Goal: Entertainment & Leisure: Consume media (video, audio)

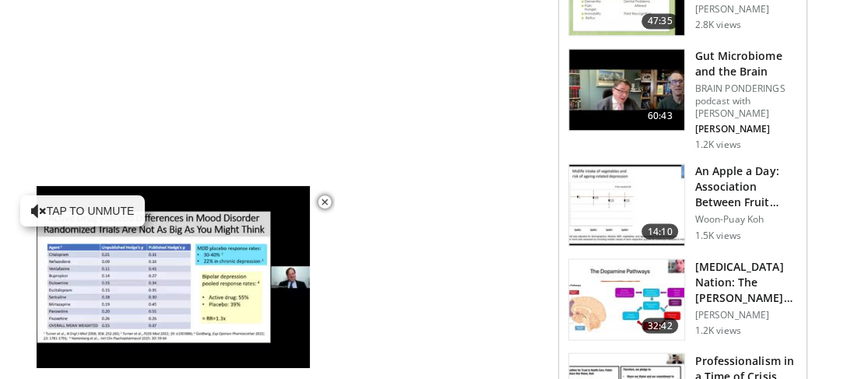
scroll to position [1272, 0]
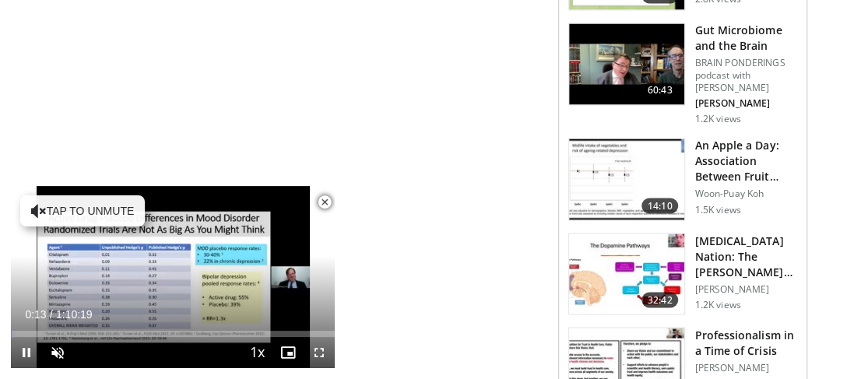
click at [329, 201] on span "Video Player" at bounding box center [324, 202] width 31 height 31
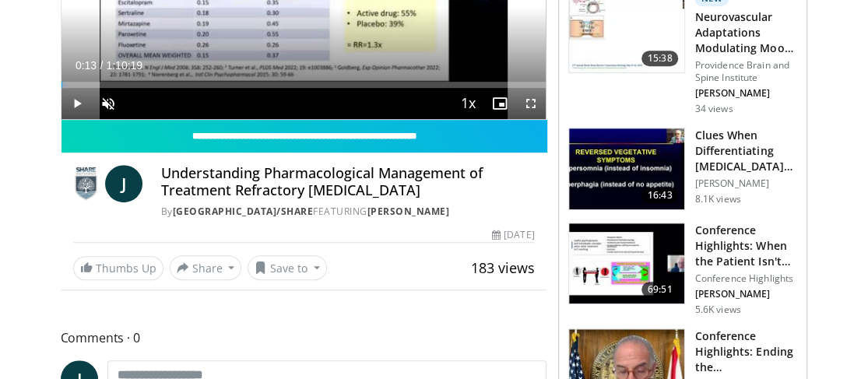
scroll to position [285, 0]
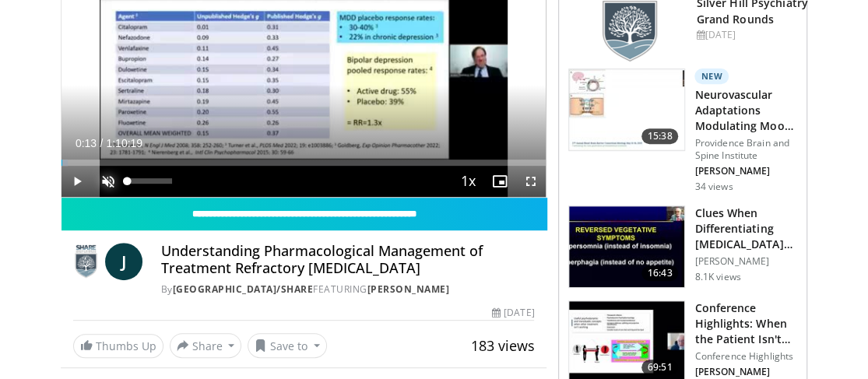
click at [111, 178] on span "Video Player" at bounding box center [108, 181] width 31 height 31
click at [74, 181] on span "Video Player" at bounding box center [77, 181] width 31 height 31
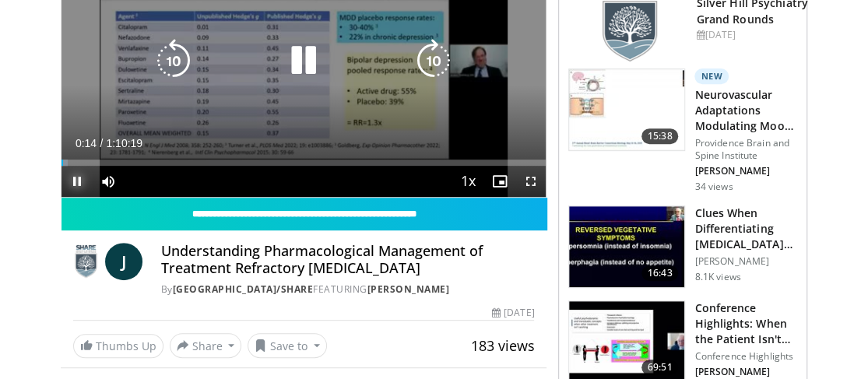
scroll to position [207, 0]
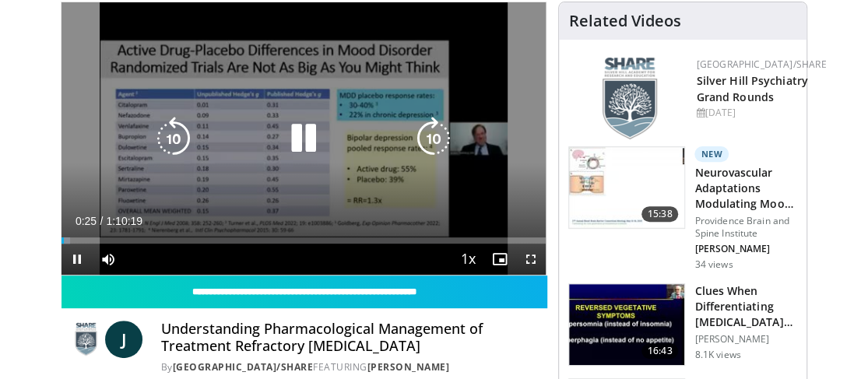
click at [123, 197] on div "10 seconds Tap to unmute" at bounding box center [304, 138] width 485 height 273
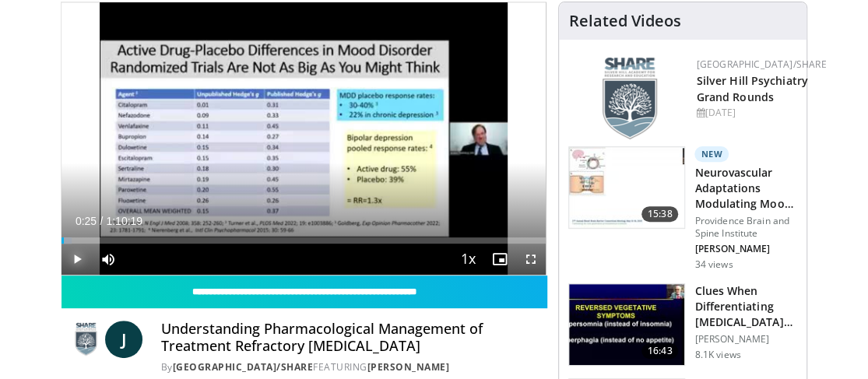
click at [76, 256] on span "Video Player" at bounding box center [77, 259] width 31 height 31
click at [100, 256] on span "Video Player" at bounding box center [108, 259] width 31 height 31
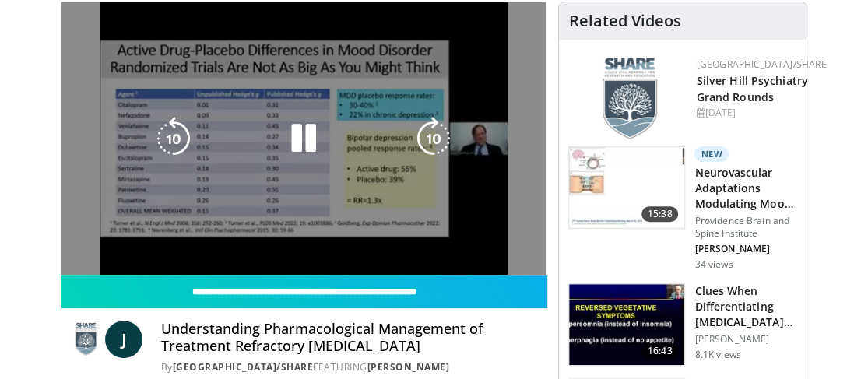
click at [101, 256] on div "10 seconds Tap to unmute" at bounding box center [304, 138] width 485 height 273
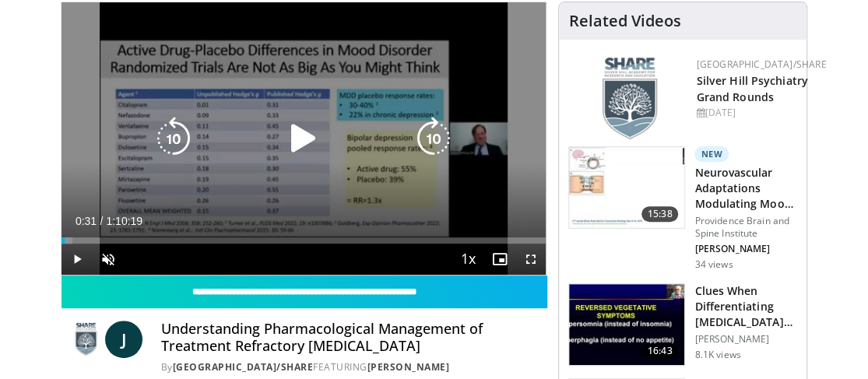
scroll to position [104, 0]
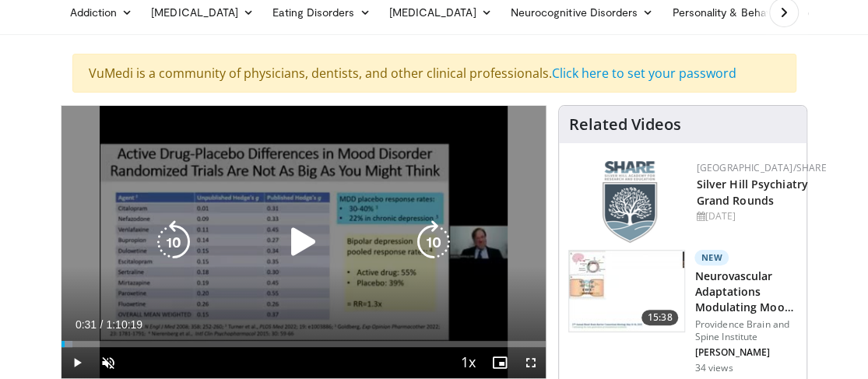
click at [295, 241] on icon "Video Player" at bounding box center [304, 242] width 44 height 44
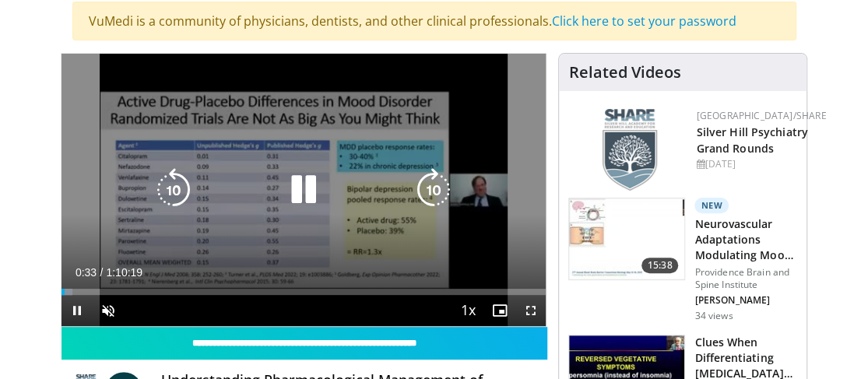
scroll to position [207, 0]
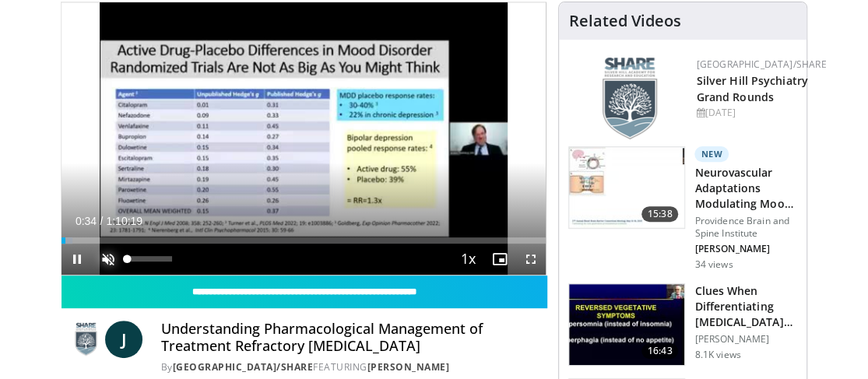
click at [112, 259] on span "Video Player" at bounding box center [108, 259] width 31 height 31
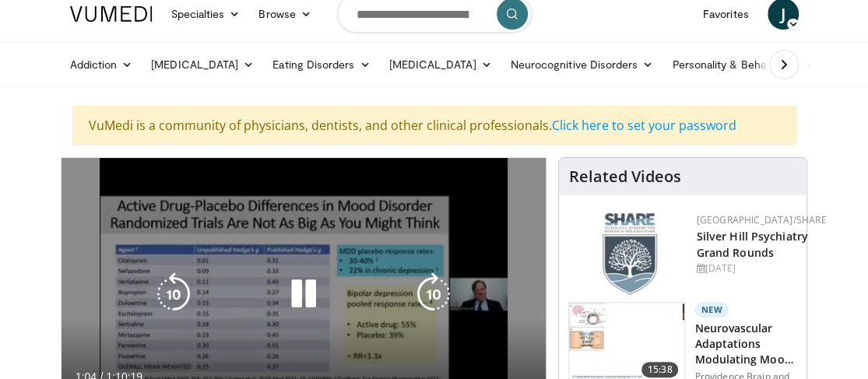
scroll to position [129, 0]
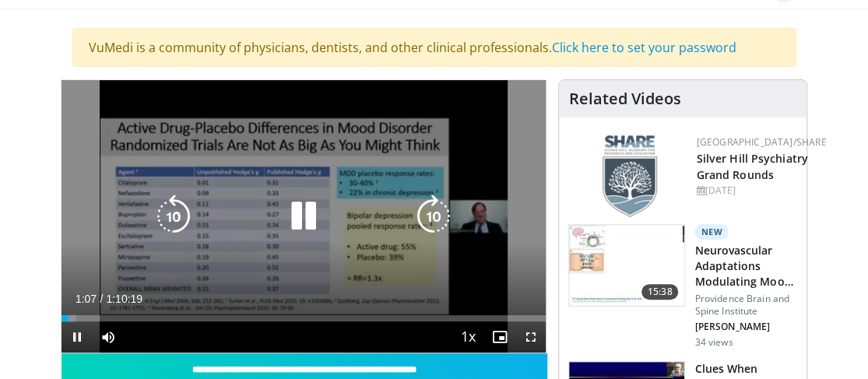
click at [303, 220] on icon "Video Player" at bounding box center [304, 217] width 44 height 44
click at [301, 217] on icon "Video Player" at bounding box center [304, 217] width 44 height 44
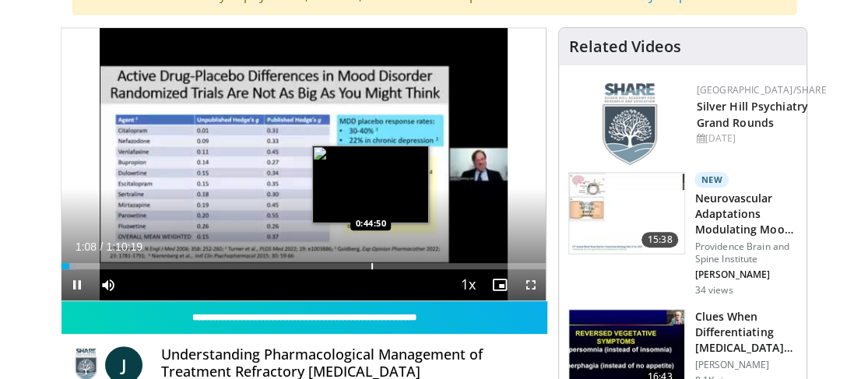
scroll to position [207, 0]
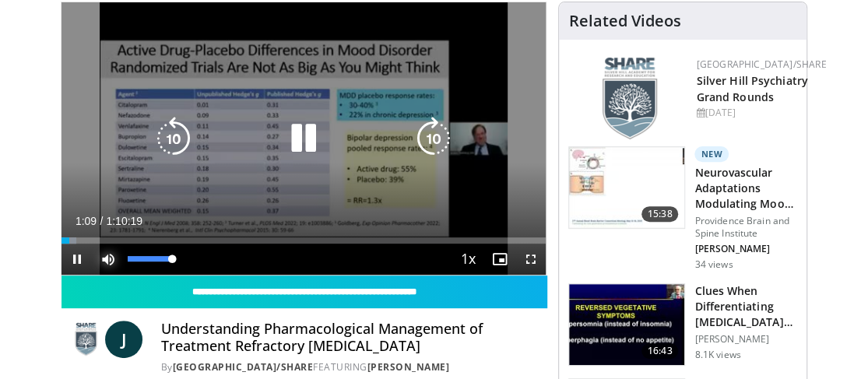
click at [108, 255] on span "Video Player" at bounding box center [108, 259] width 31 height 31
click at [107, 255] on span "Video Player" at bounding box center [108, 259] width 31 height 31
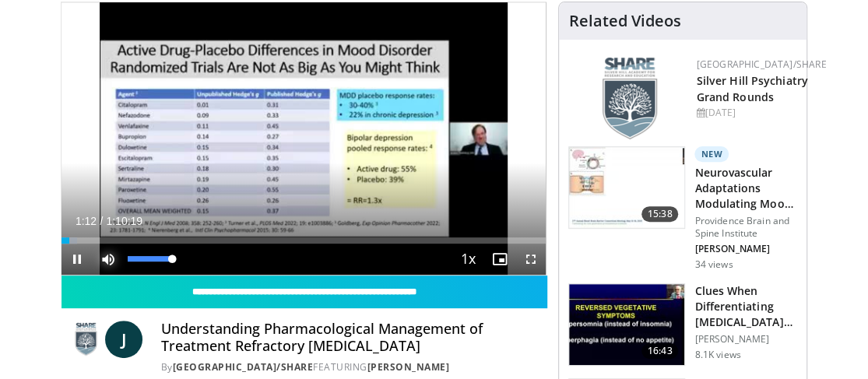
drag, startPoint x: 172, startPoint y: 258, endPoint x: 192, endPoint y: 260, distance: 20.4
click at [192, 260] on div "Mute 100%" at bounding box center [147, 259] width 109 height 31
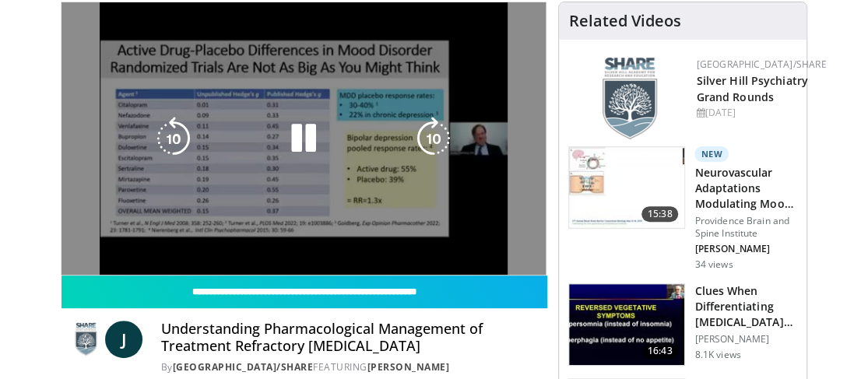
click at [107, 260] on video-js "**********" at bounding box center [304, 138] width 485 height 273
click at [107, 260] on div "10 seconds Tap to unmute" at bounding box center [304, 138] width 485 height 273
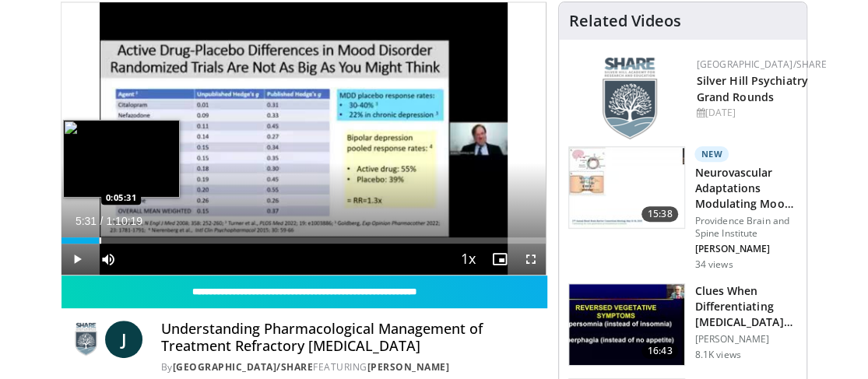
drag, startPoint x: 89, startPoint y: 238, endPoint x: 98, endPoint y: 238, distance: 9.3
click at [100, 238] on div "Progress Bar" at bounding box center [101, 241] width 2 height 6
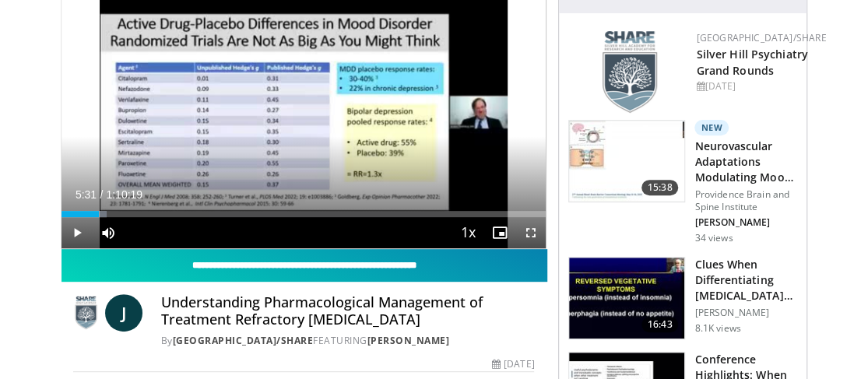
scroll to position [129, 0]
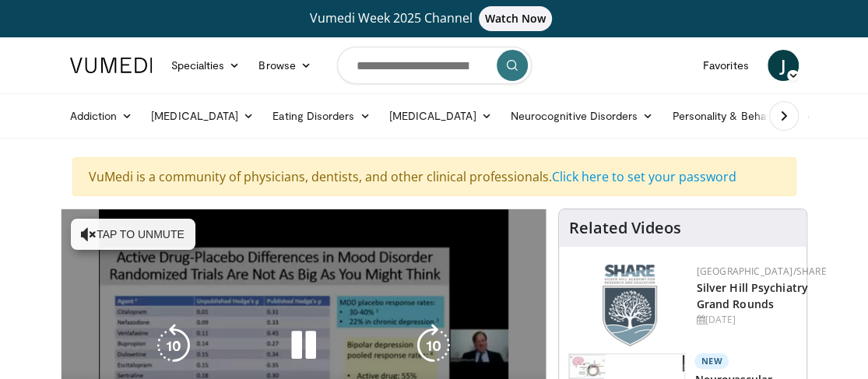
scroll to position [51, 0]
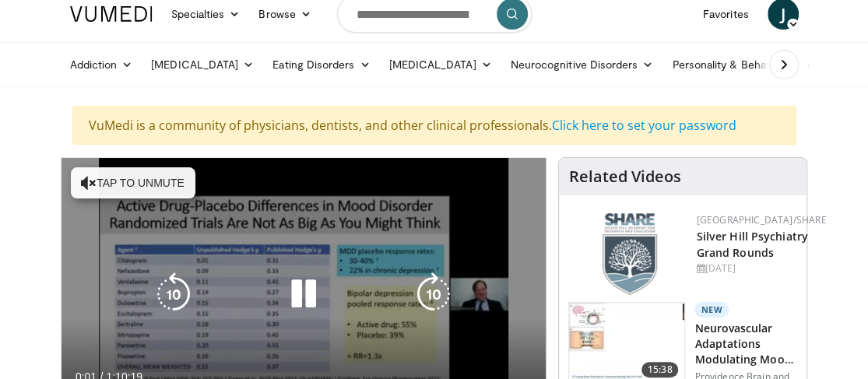
click at [151, 181] on button "Tap to unmute" at bounding box center [133, 182] width 125 height 31
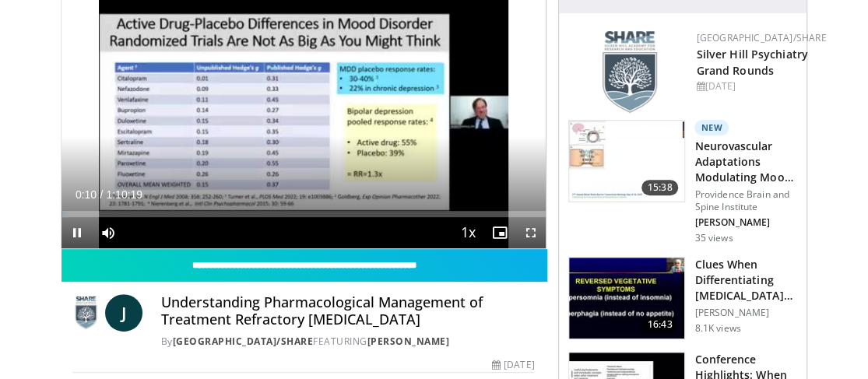
scroll to position [259, 0]
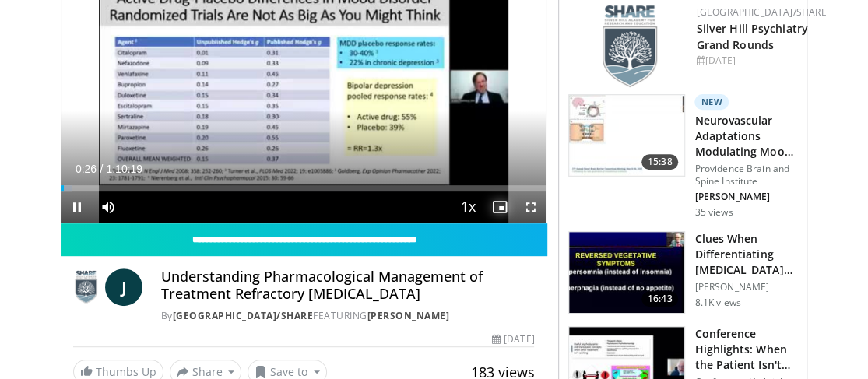
click at [502, 205] on span "Video Player" at bounding box center [499, 207] width 31 height 31
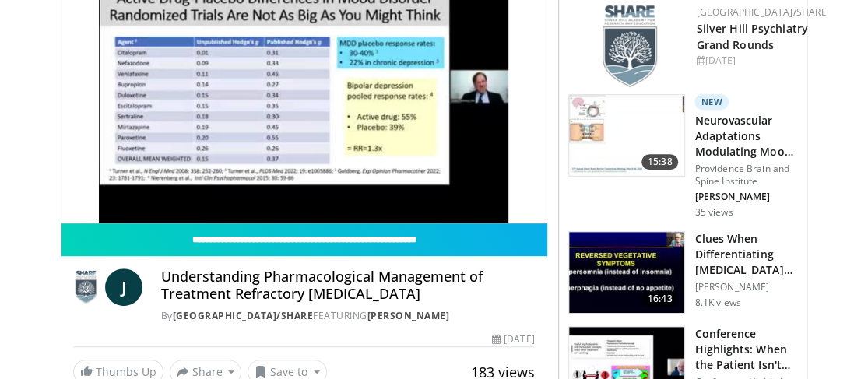
click at [502, 206] on div "10 seconds Tap to unmute" at bounding box center [304, 86] width 485 height 273
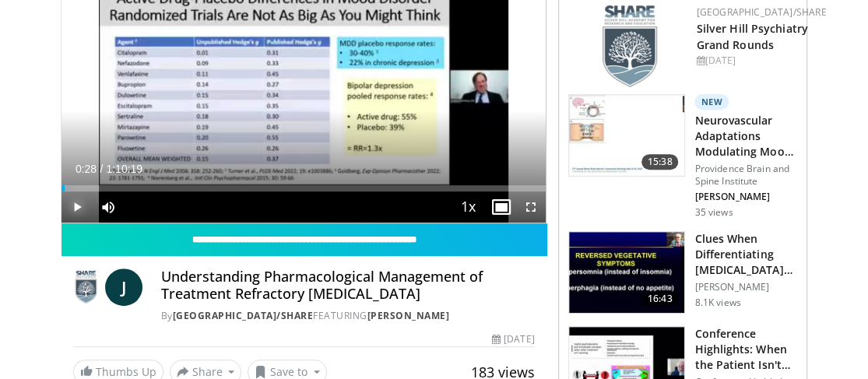
click at [81, 203] on span "Video Player" at bounding box center [77, 207] width 31 height 31
click at [76, 206] on span "Video Player" at bounding box center [77, 207] width 31 height 31
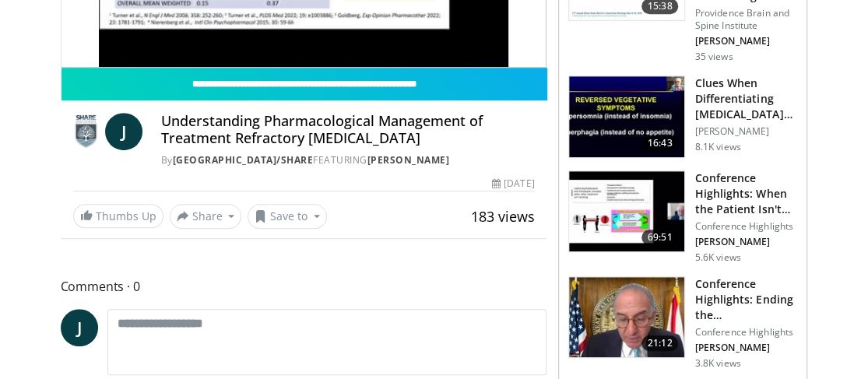
scroll to position [519, 0]
